Goal: Information Seeking & Learning: Learn about a topic

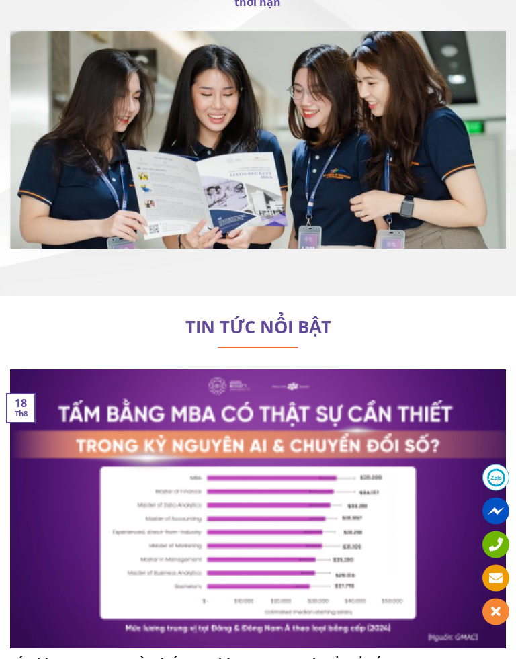
scroll to position [9125, 0]
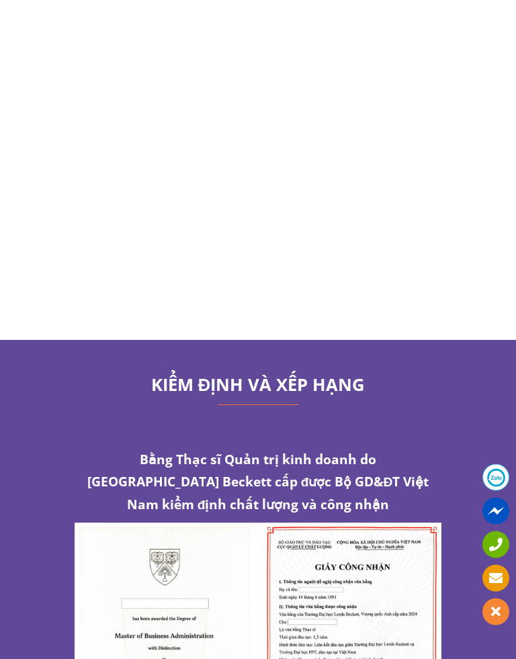
scroll to position [7740, 0]
click at [454, 450] on div "Bằng Thạc sĩ Quản trị kinh doanh do [GEOGRAPHIC_DATA] Beckett cấp được Bộ GD&ĐT…" at bounding box center [258, 620] width 516 height 347
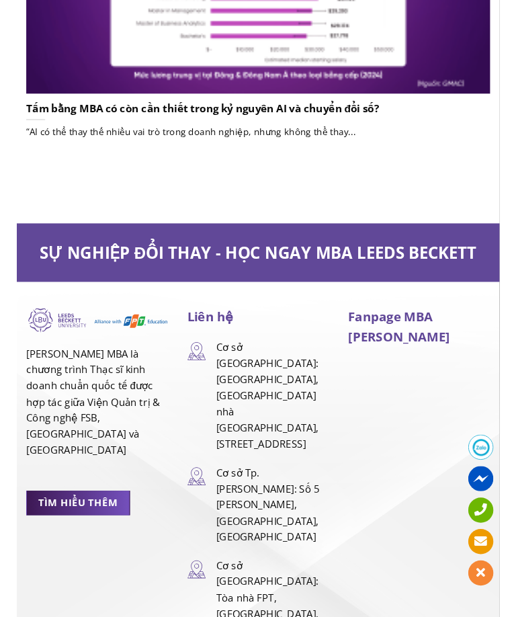
scroll to position [9557, 0]
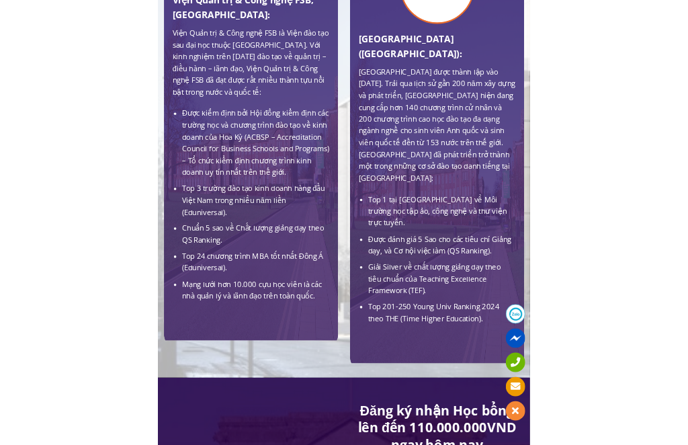
scroll to position [0, 0]
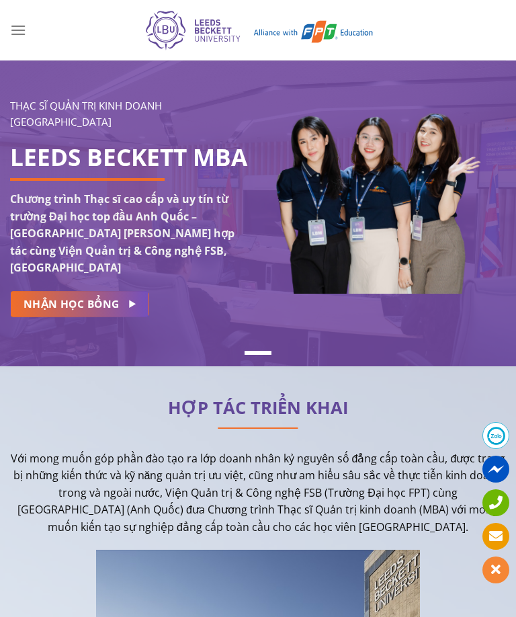
click at [17, 29] on icon "Menu" at bounding box center [18, 29] width 16 height 19
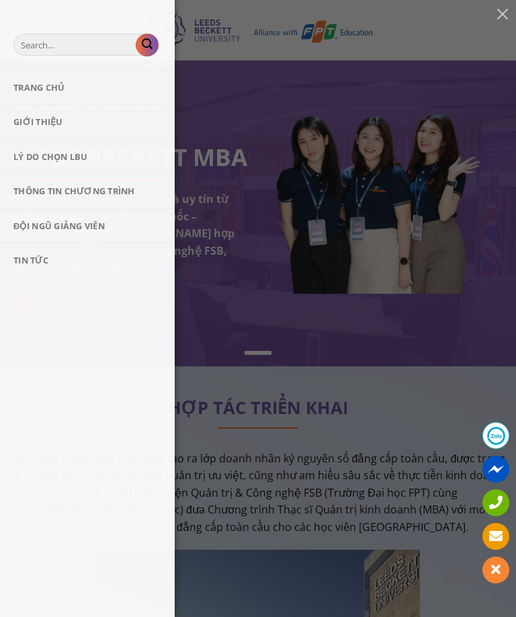
click at [342, 377] on div "Trang chủ Giới thiệu Lý do chọn LBU Thông tin chương trình Đội ngũ giảng viên T…" at bounding box center [258, 308] width 516 height 617
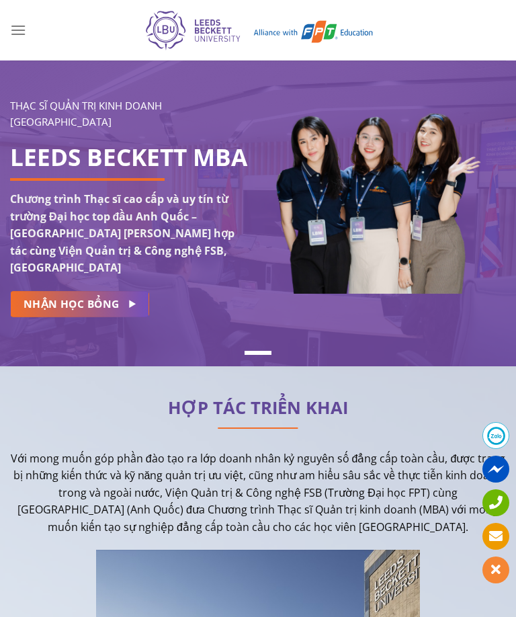
click at [20, 29] on icon "Menu" at bounding box center [18, 29] width 16 height 19
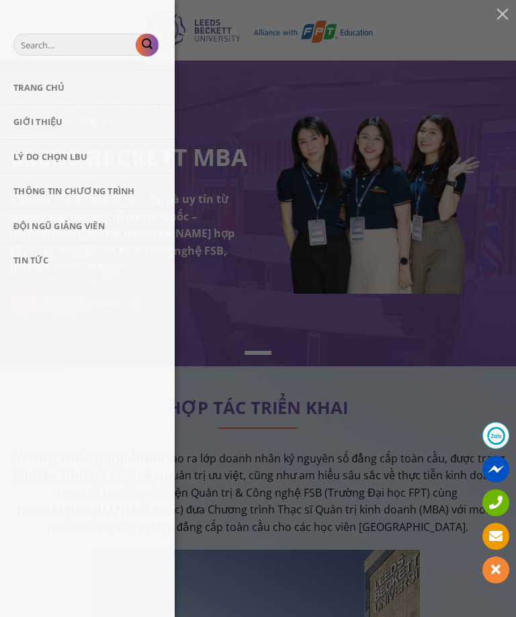
click at [325, 377] on div "Trang chủ Giới thiệu Lý do chọn LBU Thông tin chương trình Đội ngũ giảng viên T…" at bounding box center [258, 308] width 516 height 617
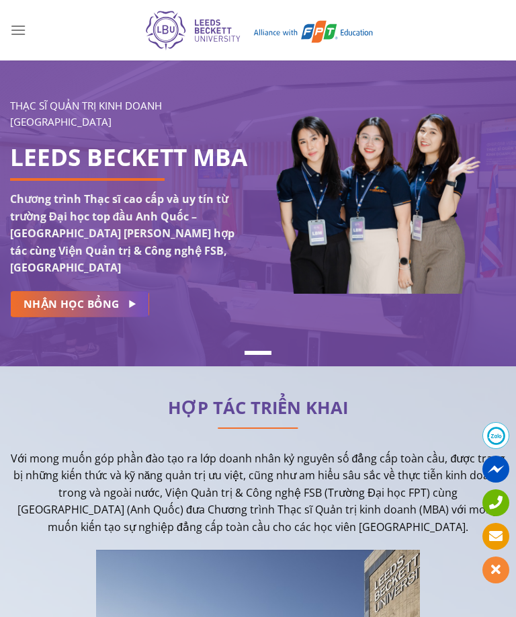
click at [472, 294] on img at bounding box center [375, 197] width 214 height 193
click at [265, 396] on div at bounding box center [258, 391] width 496 height 10
